Goal: Transaction & Acquisition: Purchase product/service

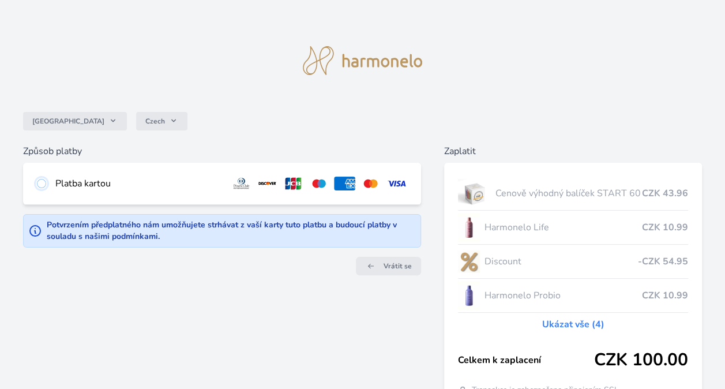
click at [37, 183] on input "radio" at bounding box center [41, 183] width 9 height 9
radio input "true"
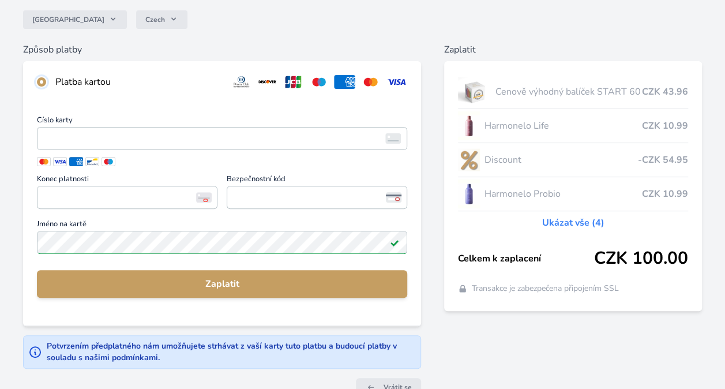
scroll to position [103, 0]
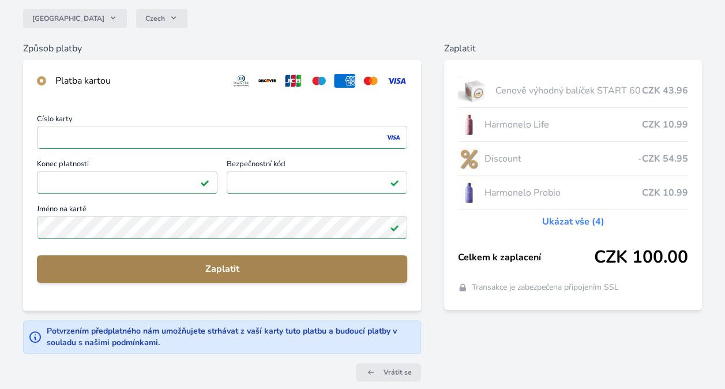
click at [218, 266] on span "Zaplatit" at bounding box center [222, 269] width 352 height 14
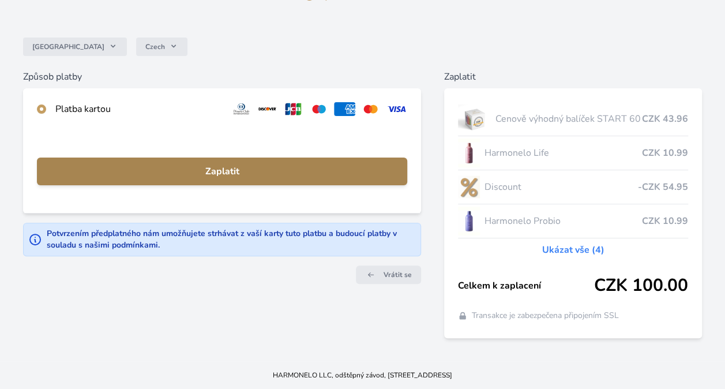
scroll to position [73, 0]
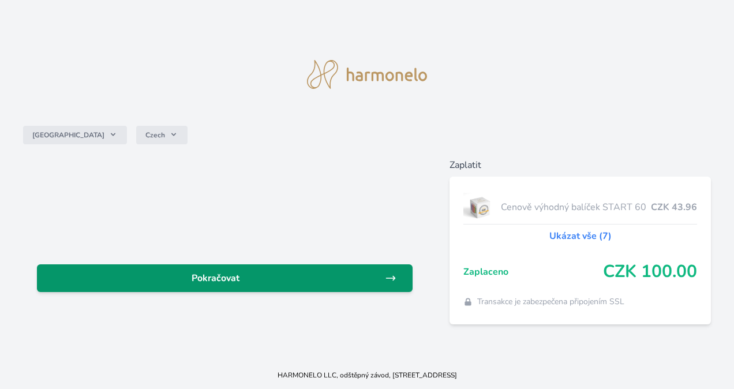
click at [231, 279] on span "Pokračovat" at bounding box center [215, 278] width 339 height 14
